Goal: Check status: Check status

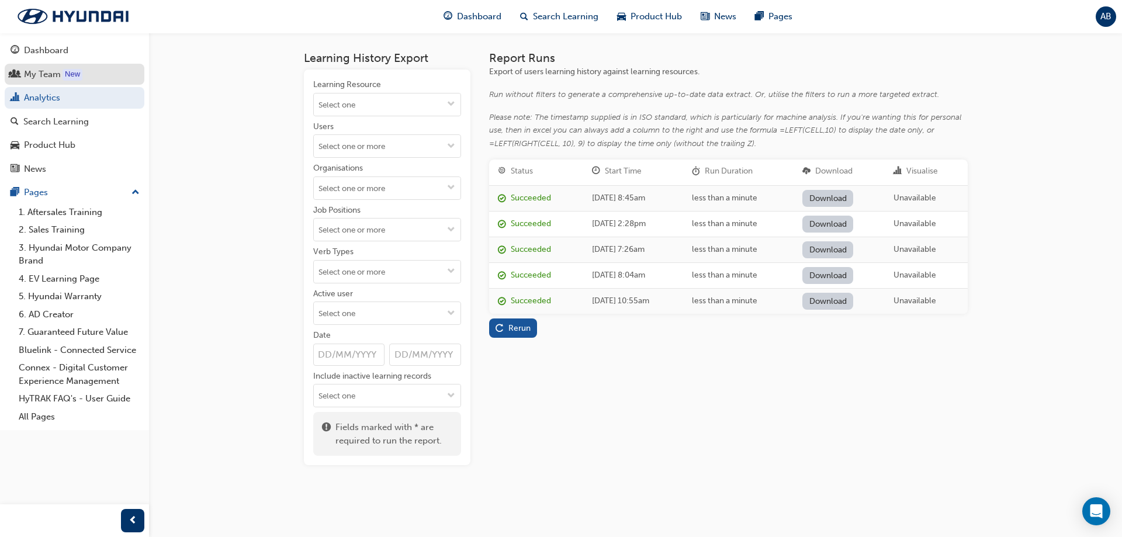
click at [27, 72] on div "My Team" at bounding box center [42, 74] width 37 height 13
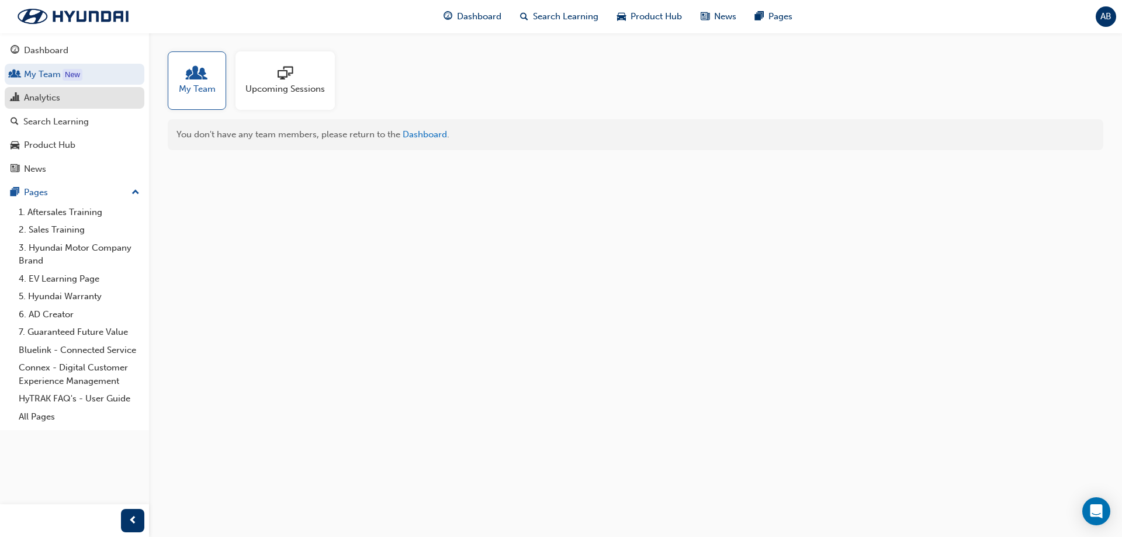
click at [19, 103] on div "button" at bounding box center [15, 98] width 9 height 15
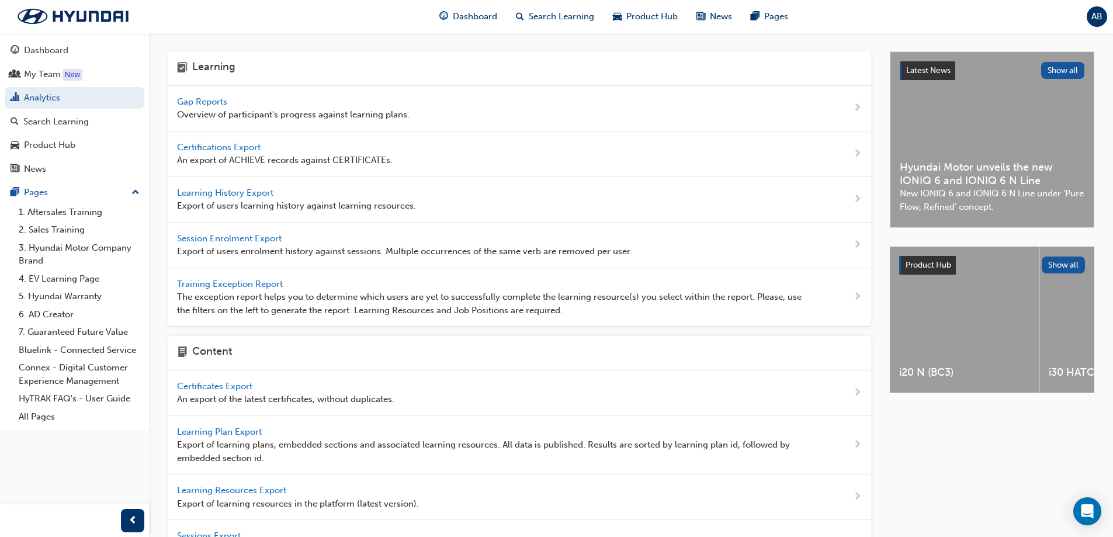
click at [192, 104] on span "Gap Reports" at bounding box center [203, 101] width 53 height 11
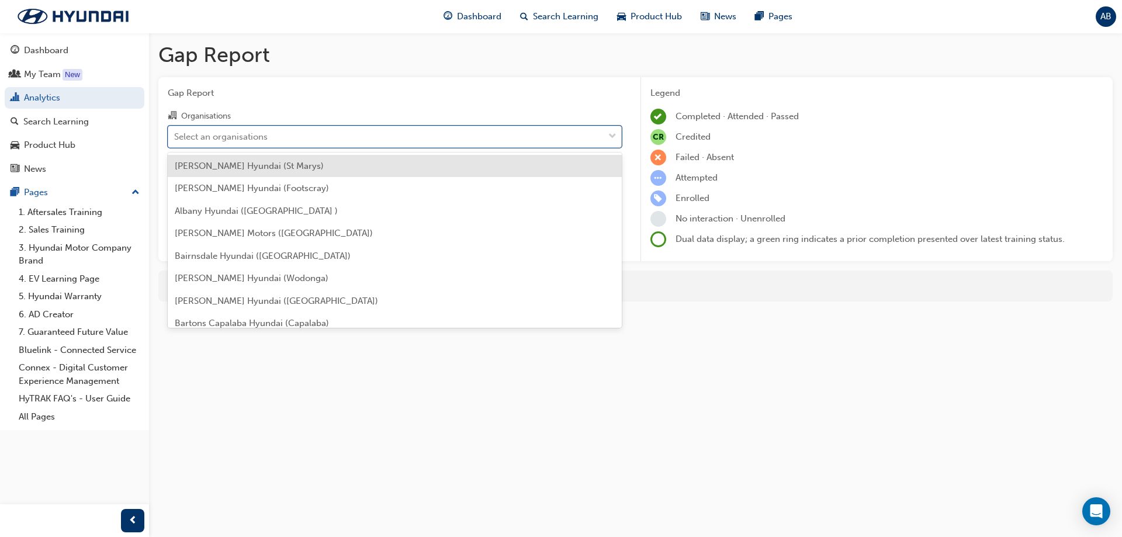
click at [252, 138] on div "Select an organisations" at bounding box center [220, 136] width 93 height 13
click at [175, 138] on input "Organisations option [PERSON_NAME] Hyundai (St Marys) focused, 1 of 182. 182 re…" at bounding box center [174, 136] width 1 height 10
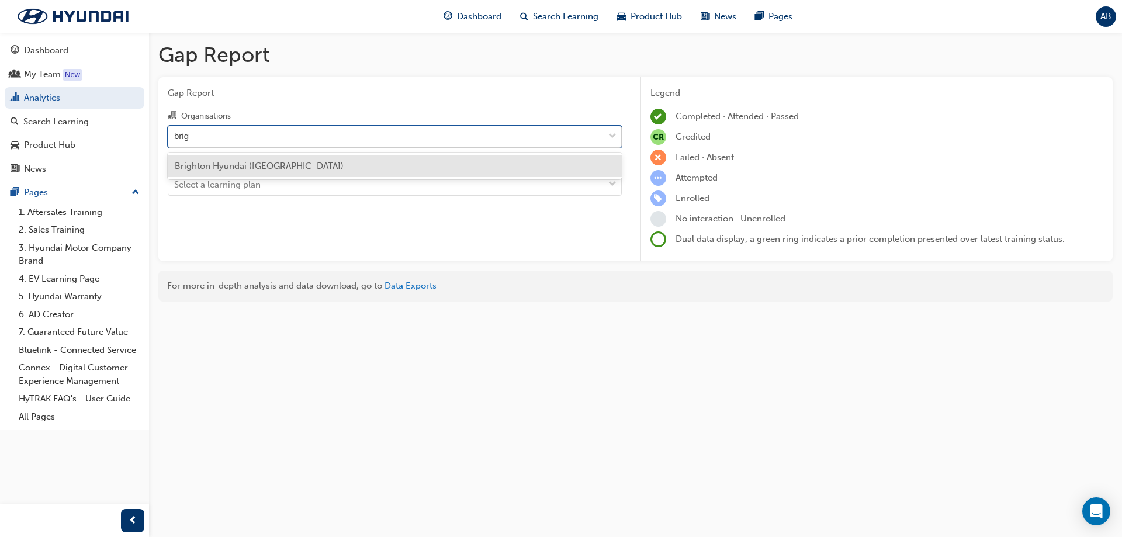
type input "brigh"
click at [206, 162] on span "Brighton Hyundai ([GEOGRAPHIC_DATA])" at bounding box center [259, 166] width 169 height 11
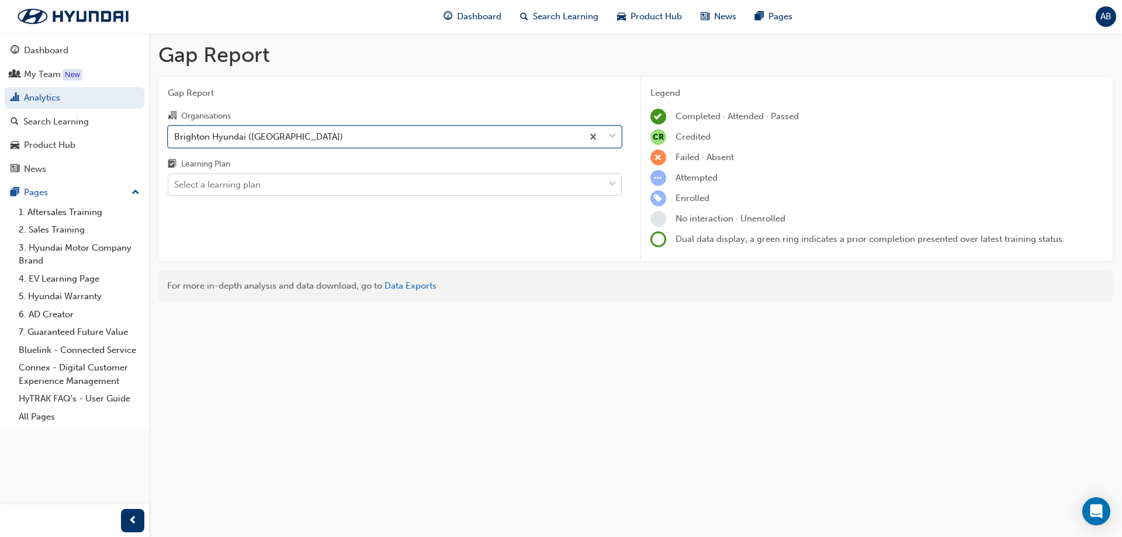
click at [228, 175] on div "Select a learning plan" at bounding box center [385, 185] width 435 height 20
click at [175, 179] on input "Learning Plan Select a learning plan" at bounding box center [174, 184] width 1 height 10
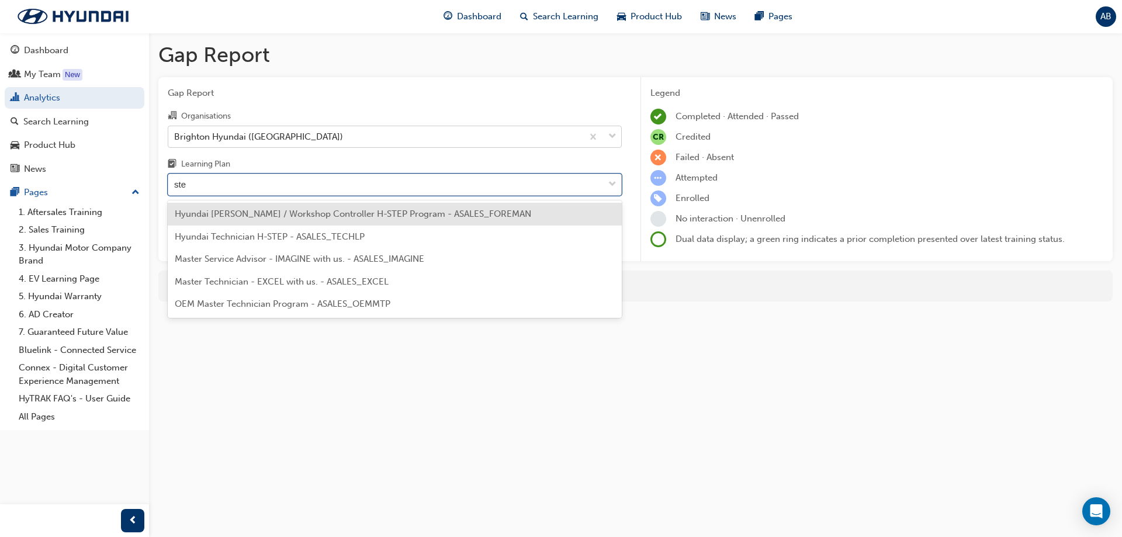
type input "step"
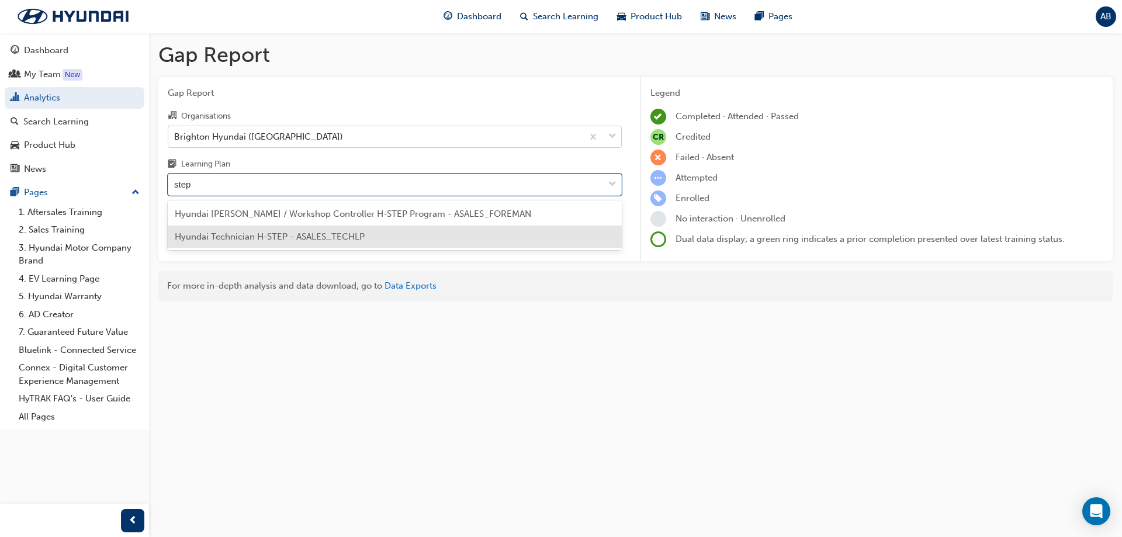
click at [323, 238] on span "Hyundai Technician H-STEP - ASALES_TECHLP" at bounding box center [270, 236] width 190 height 11
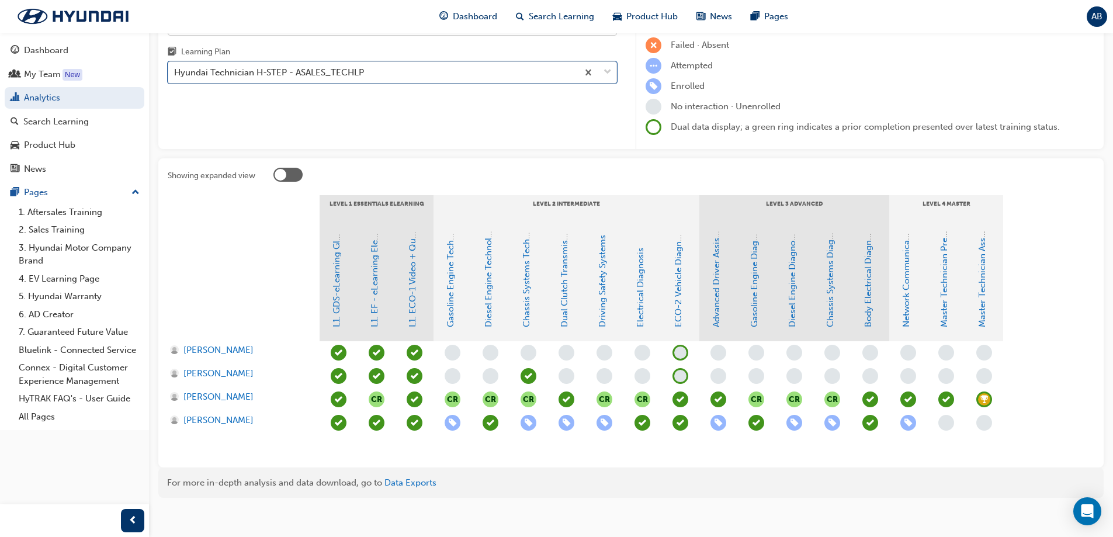
scroll to position [117, 0]
